Goal: Contribute content: Add original content to the website for others to see

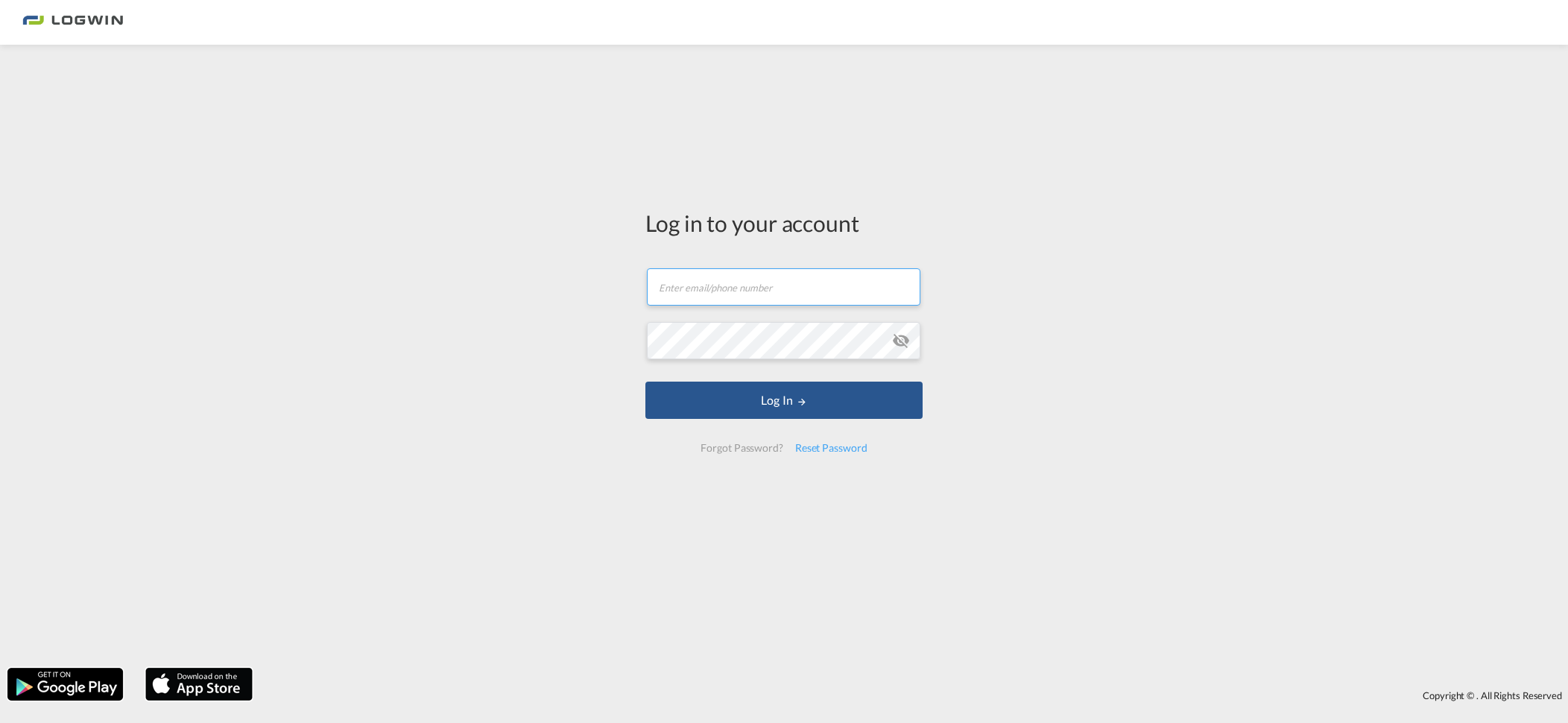
click at [741, 287] on input "text" at bounding box center [784, 287] width 273 height 37
type input "tanja.grimm@LOGWIN-LOGISTICS.COM"
click at [645, 382] on button "Log In" at bounding box center [784, 400] width 277 height 37
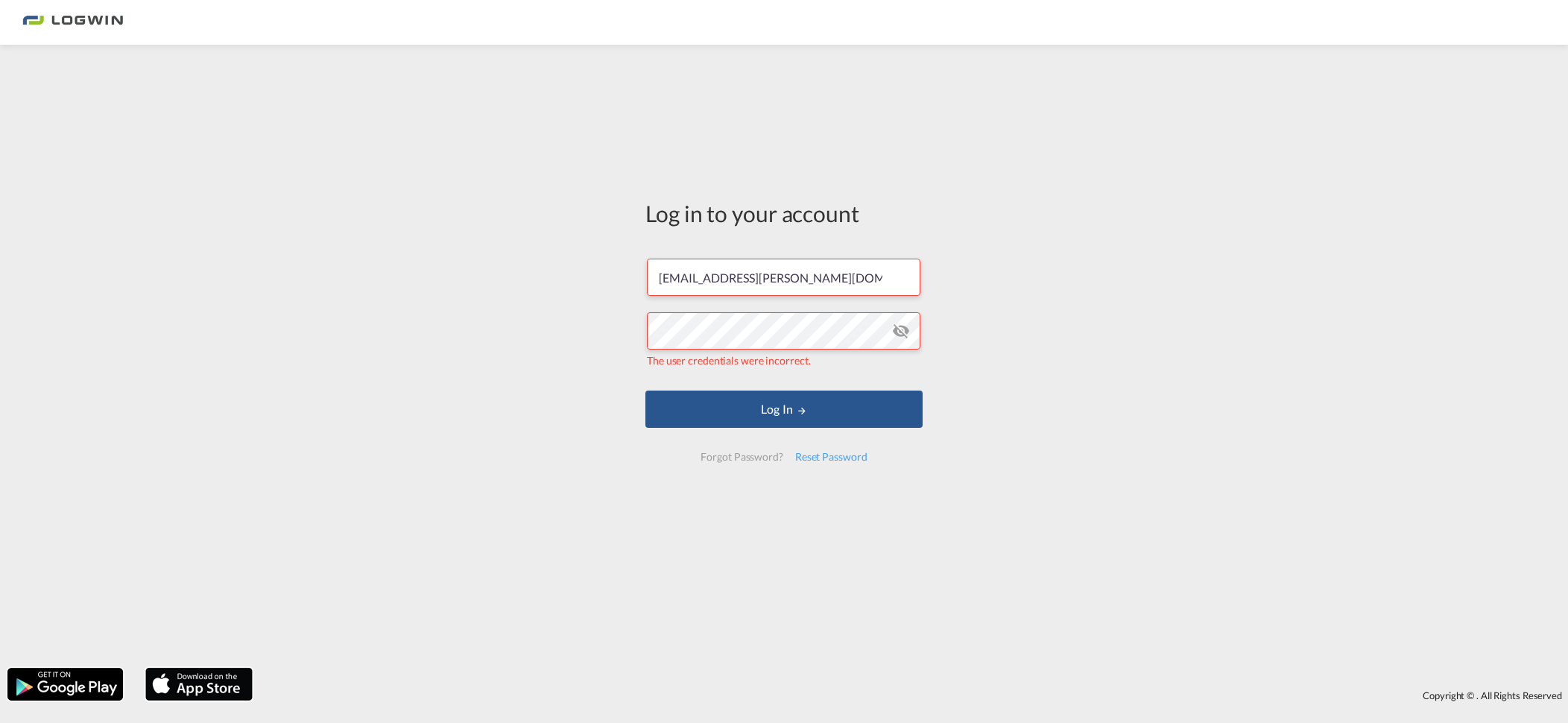
click at [901, 332] on md-icon "icon-eye-off" at bounding box center [901, 331] width 18 height 18
click at [21, 311] on div "Log in to your account tanja.grimm@LOGWIN-LOGISTICS.COM The user credentials we…" at bounding box center [784, 357] width 1568 height 608
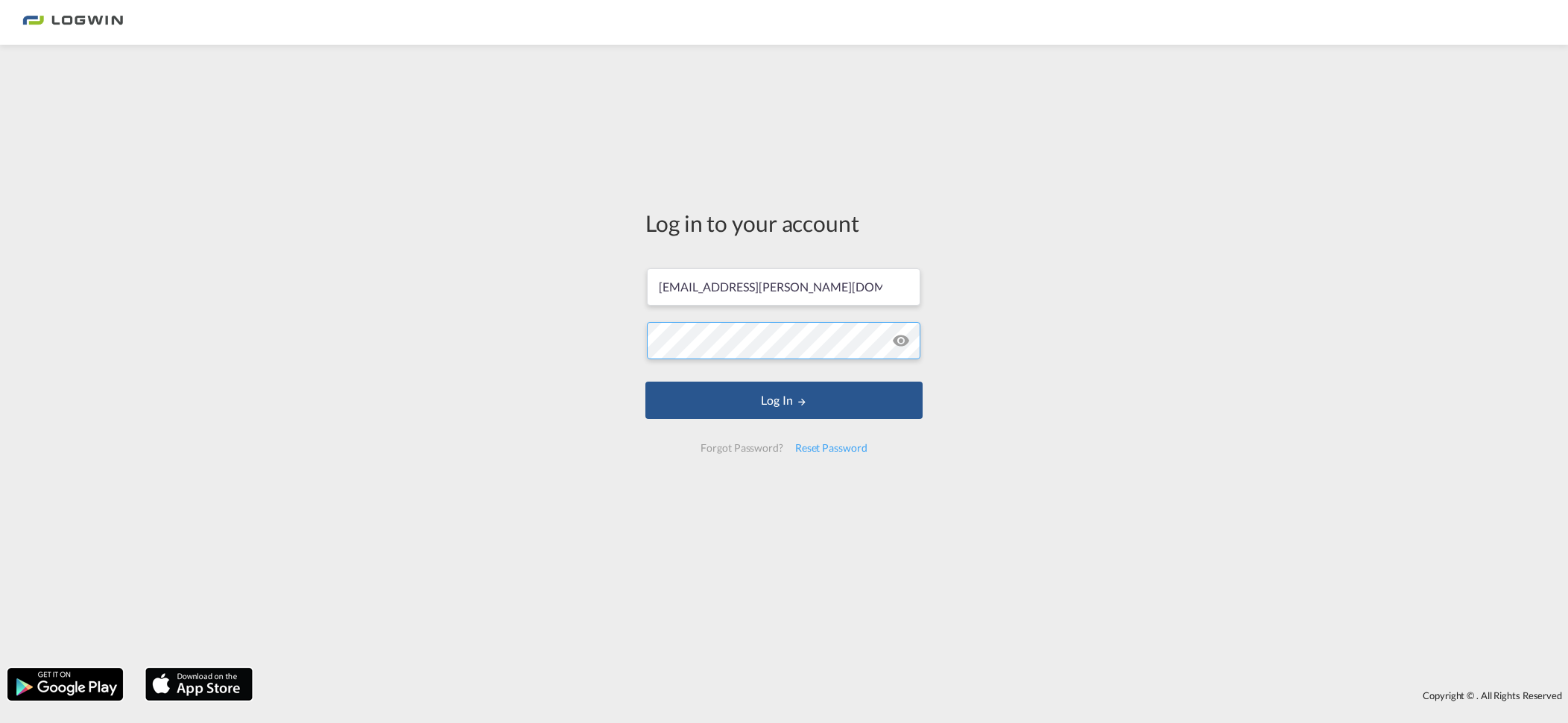
click at [645, 382] on button "Log In" at bounding box center [784, 400] width 277 height 37
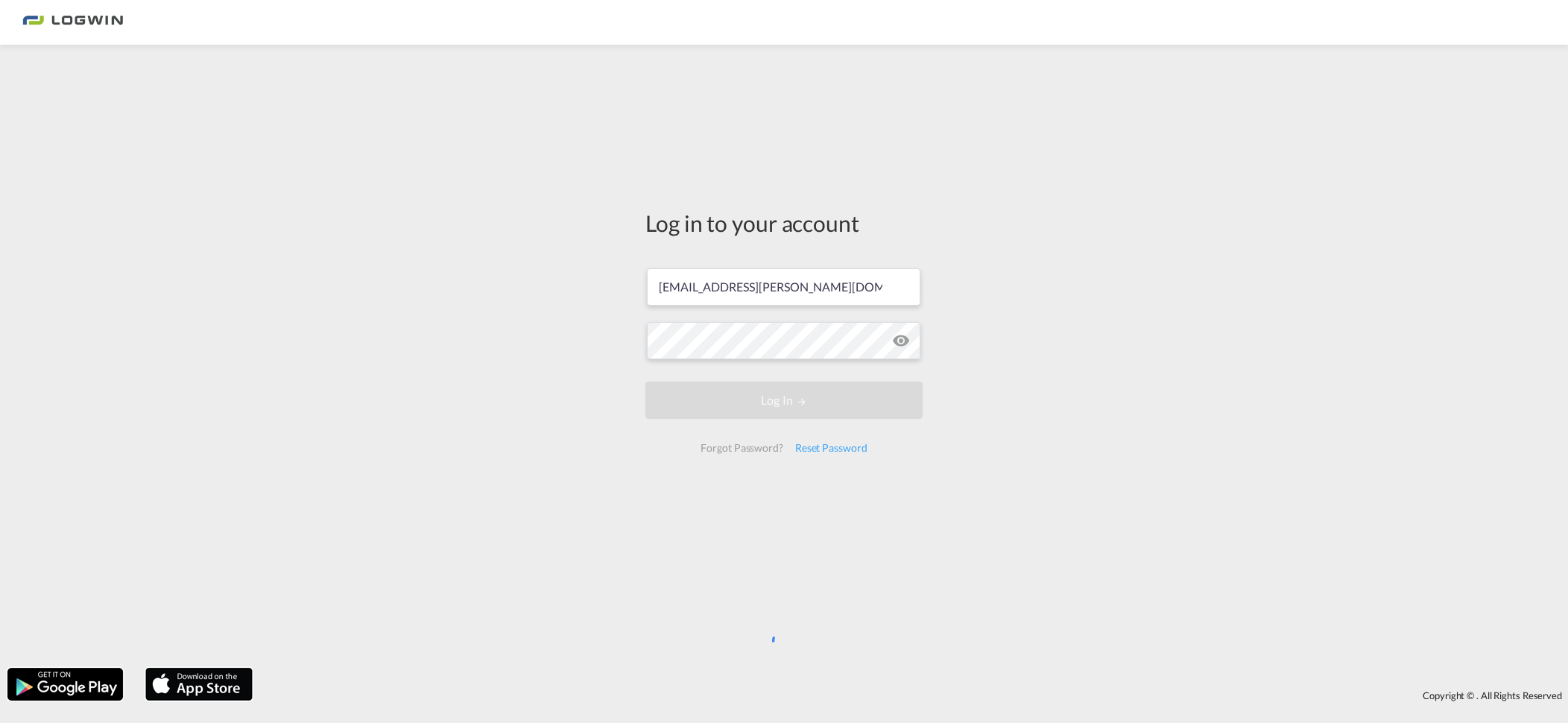
click at [903, 340] on md-icon "icon-eye-off" at bounding box center [901, 341] width 18 height 18
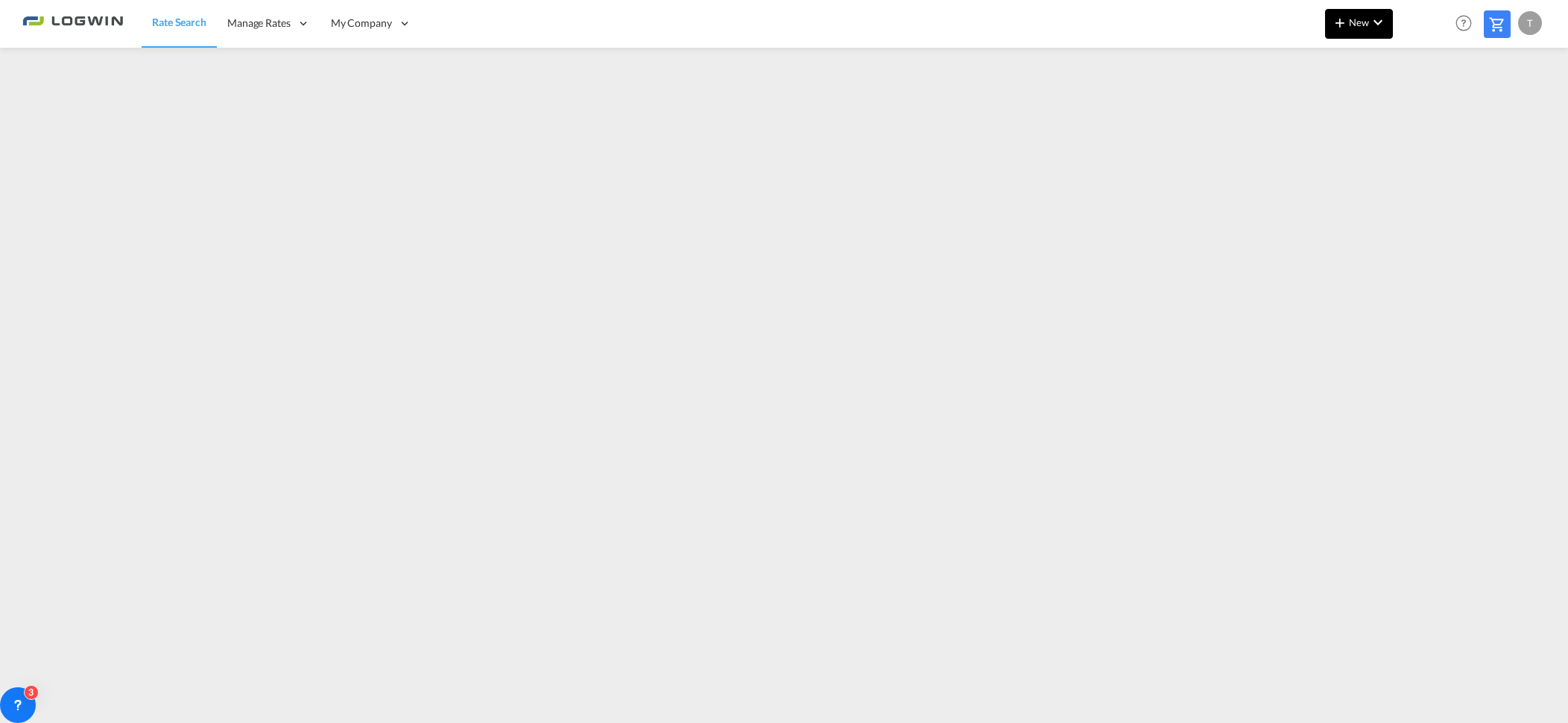
click at [1343, 21] on md-icon "icon-plus 400-fg" at bounding box center [1340, 23] width 18 height 18
click at [1414, 102] on span "Ratesheet" at bounding box center [1421, 111] width 16 height 30
